Goal: Task Accomplishment & Management: Manage account settings

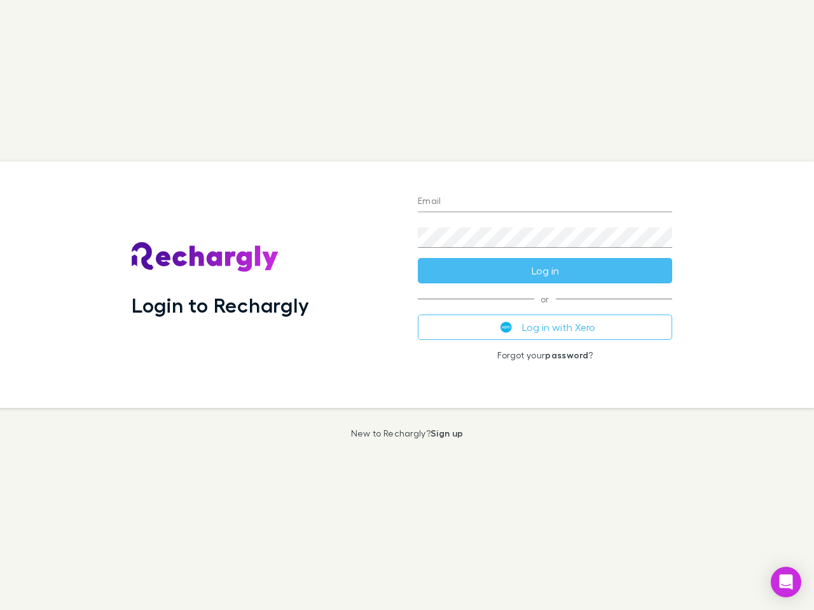
click at [407, 305] on div "Login to Rechargly" at bounding box center [264, 285] width 286 height 247
click at [545, 202] on input "Email" at bounding box center [545, 202] width 254 height 20
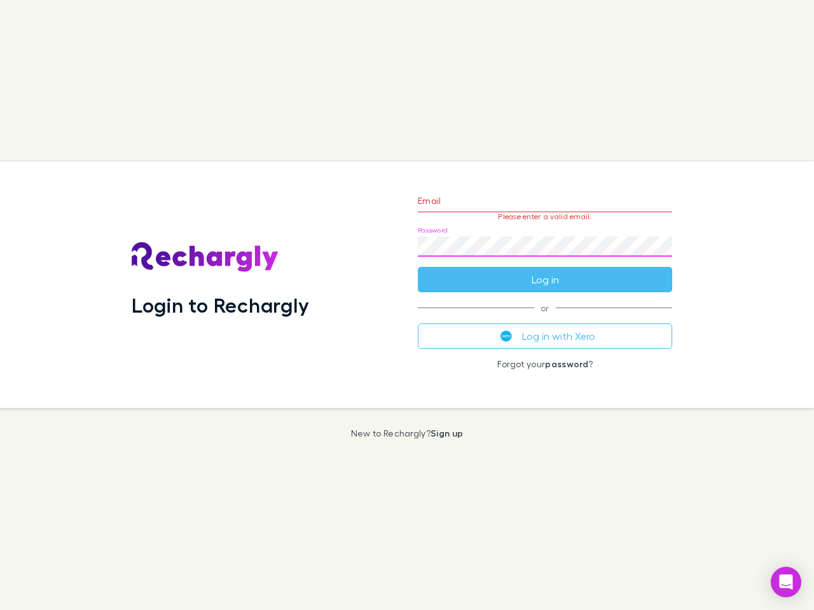
click at [545, 271] on form "Email Please enter a valid email. Password Log in" at bounding box center [545, 237] width 254 height 111
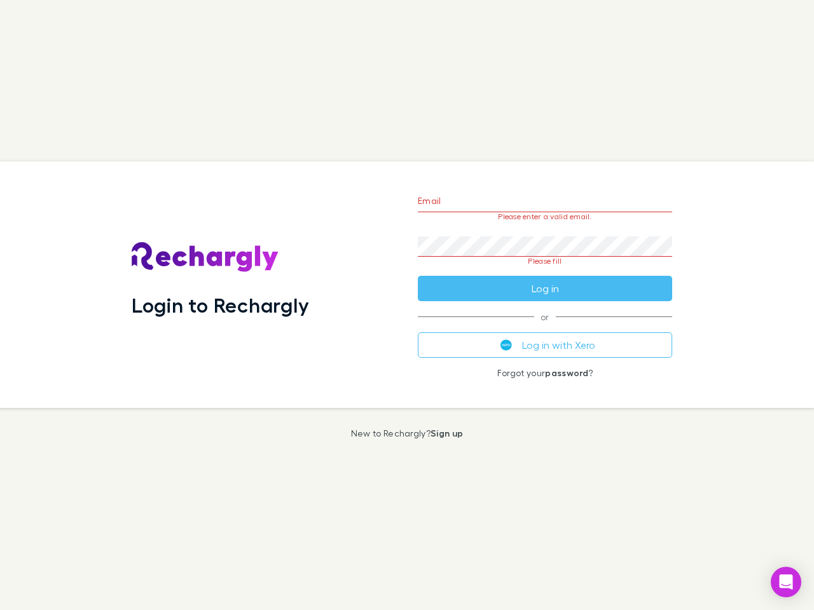
click at [545, 327] on div "Email Please enter a valid email. Password Please fill Log in or Log in with Xe…" at bounding box center [545, 285] width 275 height 247
click at [786, 582] on icon "Open Intercom Messenger" at bounding box center [786, 582] width 13 height 15
